Goal: Find specific page/section: Find specific page/section

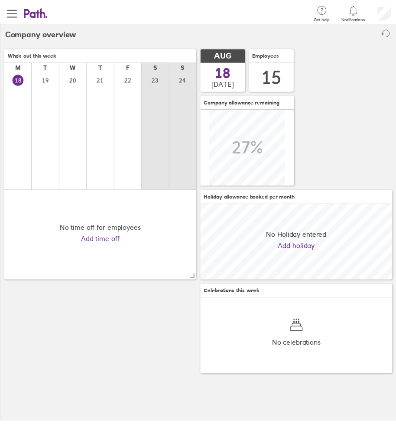
scroll to position [77, 195]
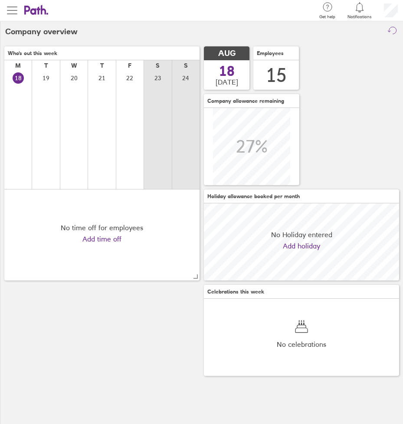
click at [16, 10] on span "button" at bounding box center [12, 10] width 10 height 10
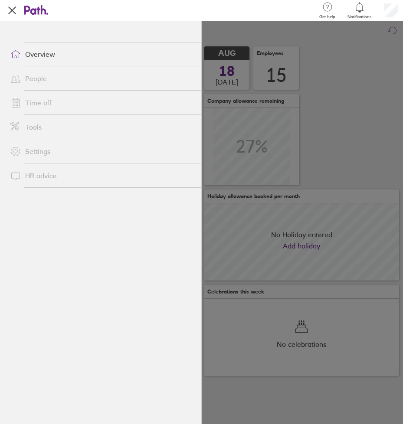
click at [39, 76] on link "People" at bounding box center [102, 78] width 198 height 17
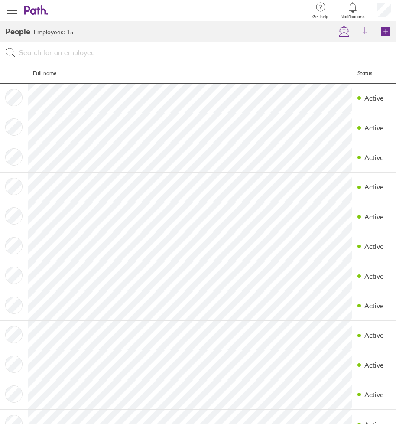
click at [23, 130] on tr "Workshop BWT Active" at bounding box center [198, 127] width 396 height 29
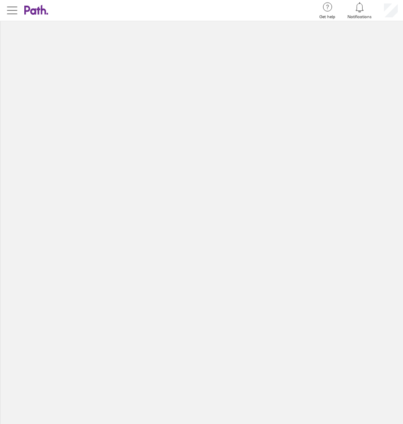
click at [13, 8] on span "button" at bounding box center [12, 10] width 10 height 10
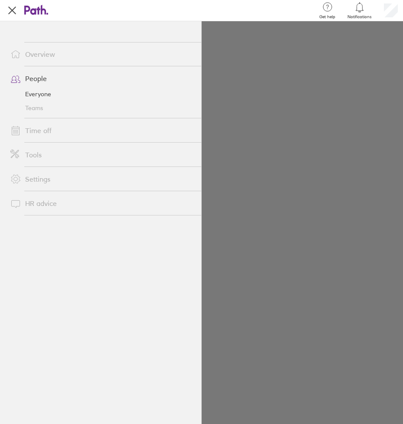
click at [40, 79] on link "People" at bounding box center [102, 78] width 198 height 17
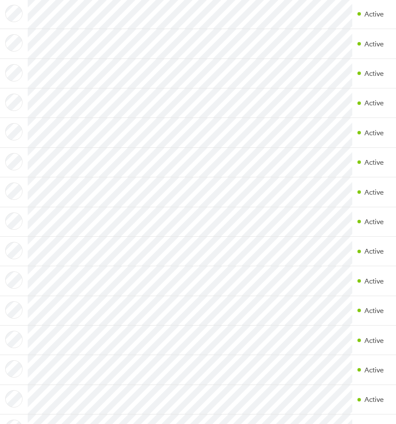
scroll to position [104, 0]
